Goal: Transaction & Acquisition: Purchase product/service

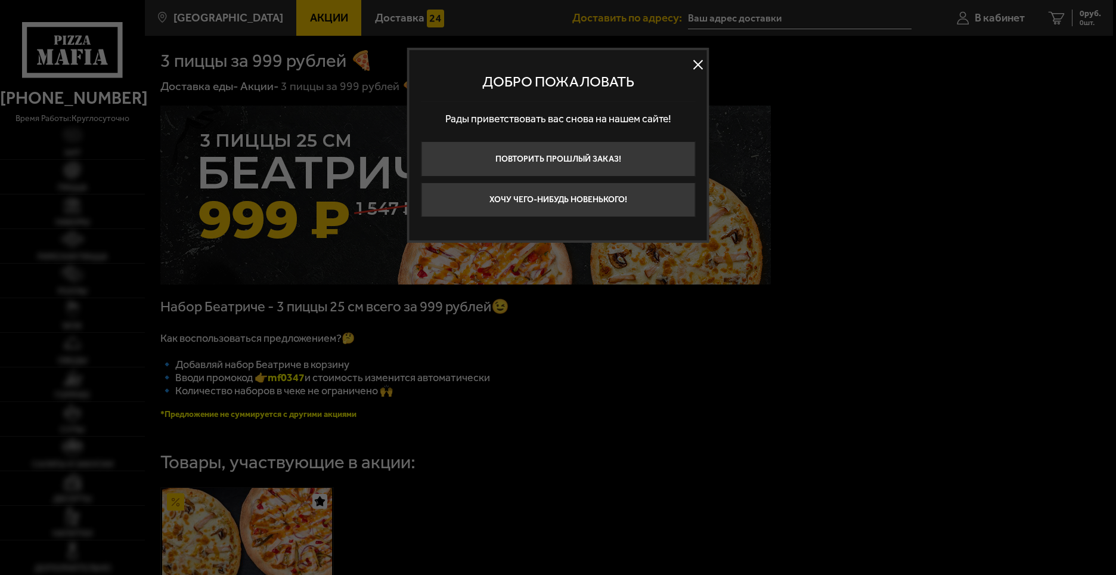
type input "[GEOGRAPHIC_DATA] 17-я линия [GEOGRAPHIC_DATA]"
click at [695, 67] on button at bounding box center [698, 64] width 18 height 18
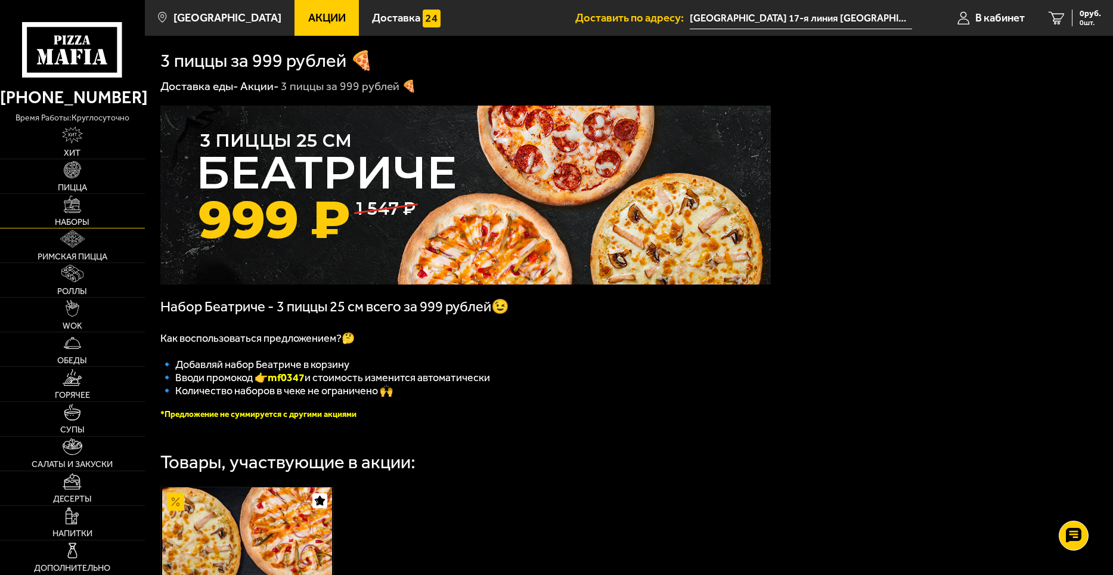
click at [62, 222] on span "Наборы" at bounding box center [72, 222] width 35 height 8
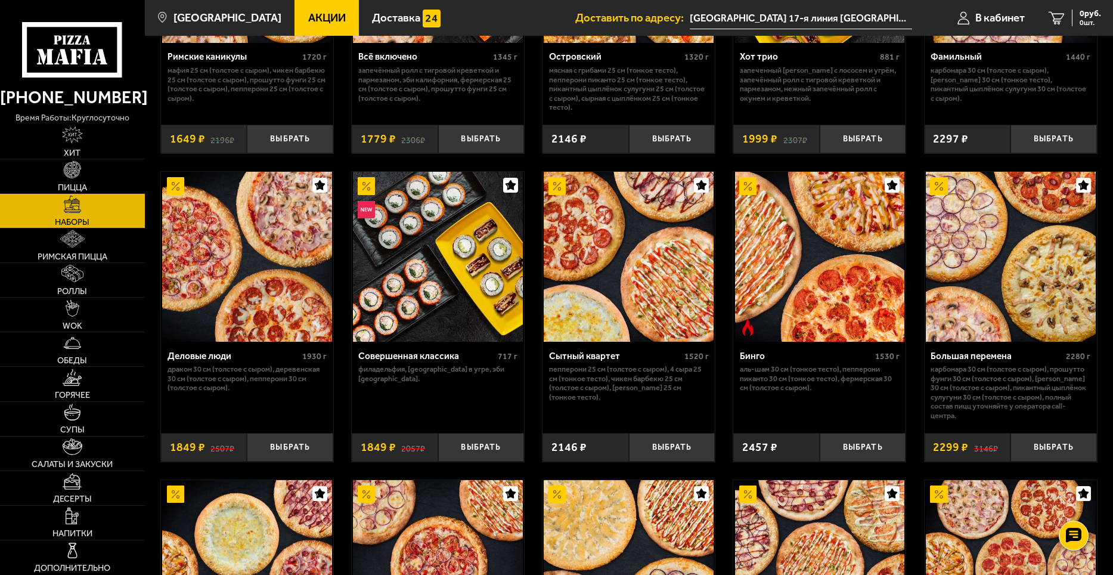
scroll to position [1112, 0]
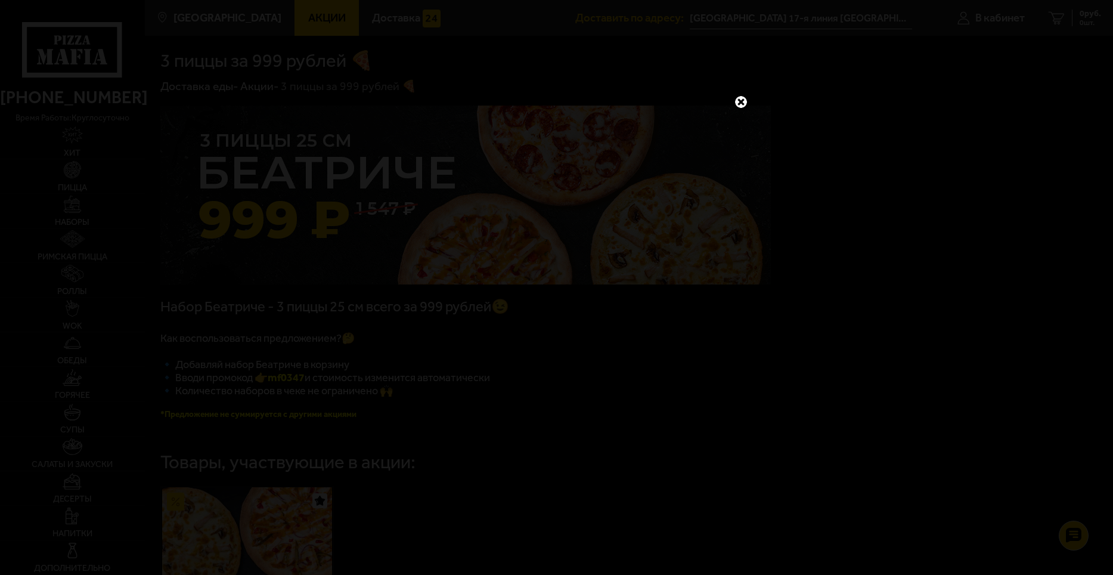
click at [737, 104] on link at bounding box center [740, 101] width 15 height 15
